Goal: Navigation & Orientation: Find specific page/section

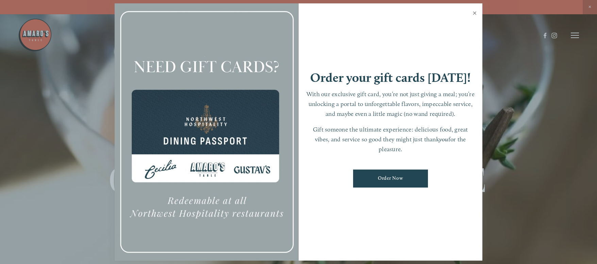
click at [477, 12] on link "Close" at bounding box center [474, 13] width 13 height 19
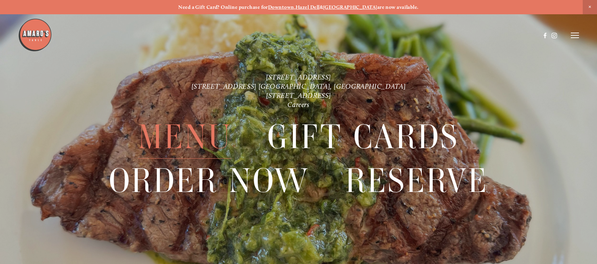
click at [201, 134] on span "Menu" at bounding box center [185, 137] width 94 height 44
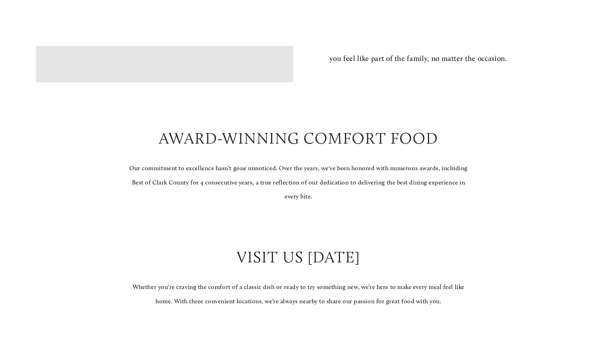
scroll to position [666, 0]
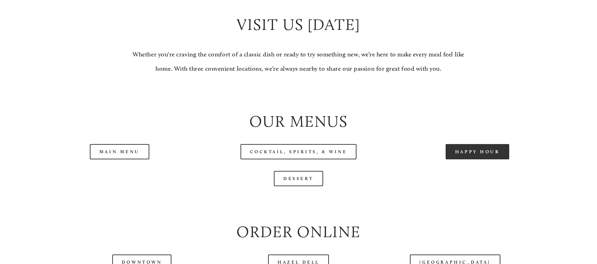
click at [479, 160] on link "Happy Hour" at bounding box center [478, 151] width 64 height 15
